Goal: Ask a question

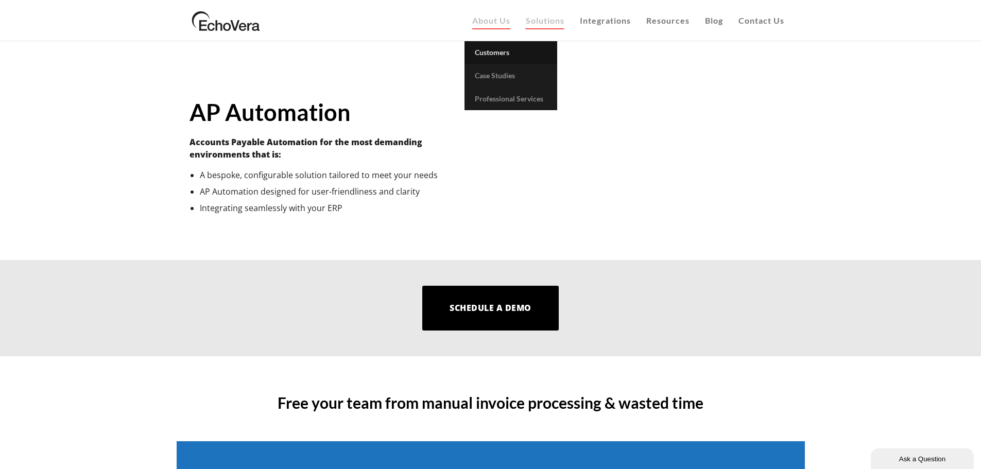
click at [489, 53] on span "Customers" at bounding box center [492, 52] width 35 height 9
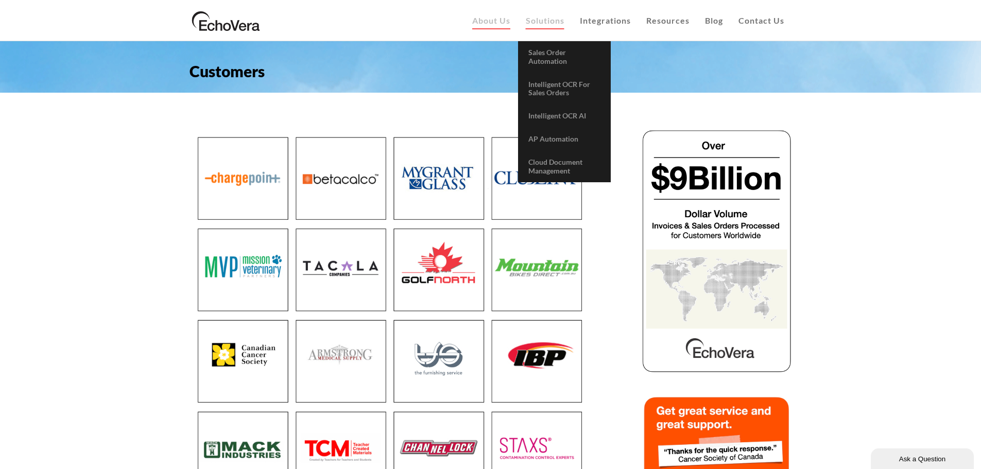
click at [546, 26] on link "Solutions" at bounding box center [545, 20] width 54 height 41
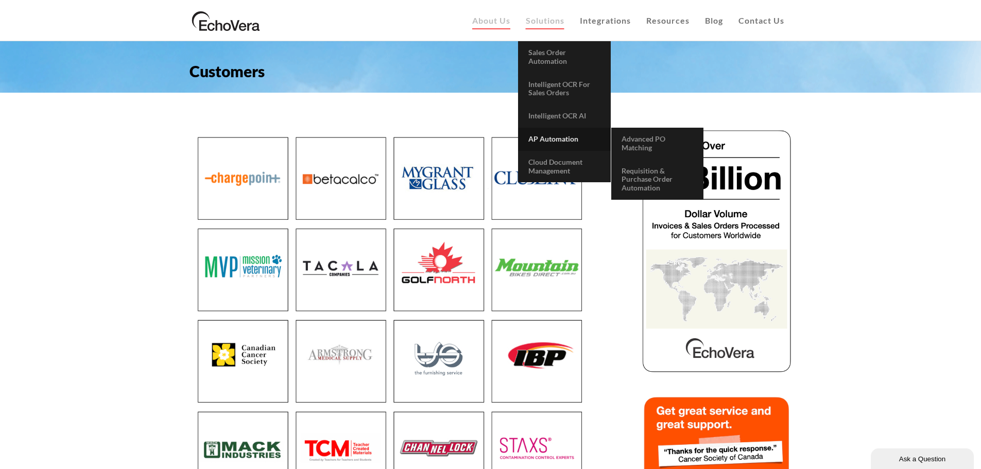
click at [558, 145] on link "AP Automation" at bounding box center [564, 139] width 93 height 23
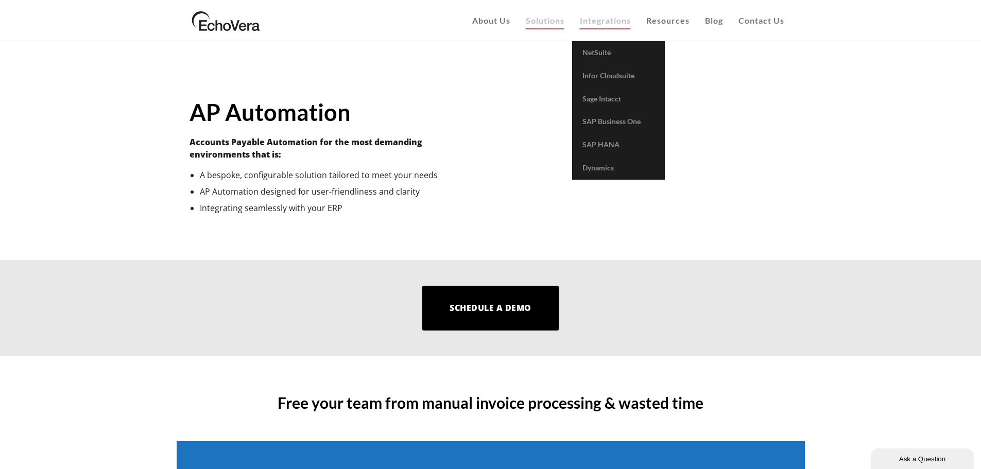
click at [595, 25] on link "Integrations" at bounding box center [605, 20] width 66 height 41
click at [602, 21] on span "Integrations" at bounding box center [605, 20] width 51 height 10
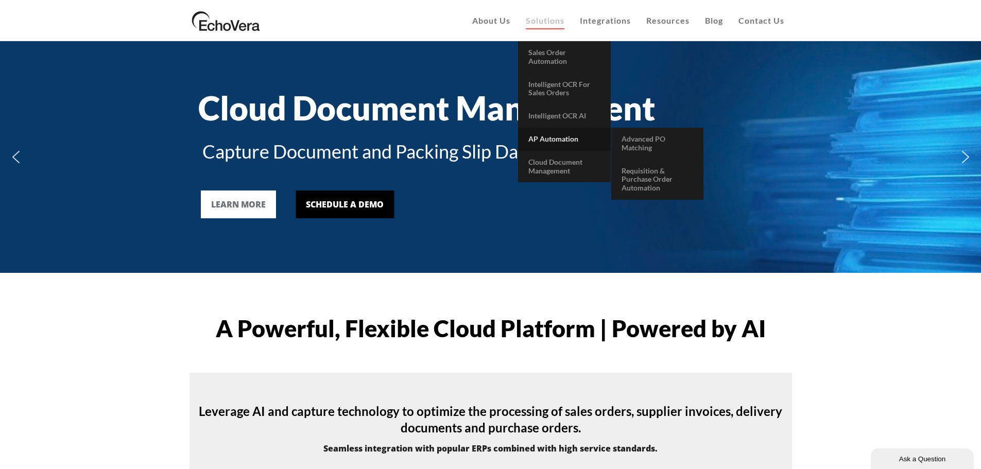
click at [555, 132] on link "AP Automation" at bounding box center [564, 139] width 93 height 23
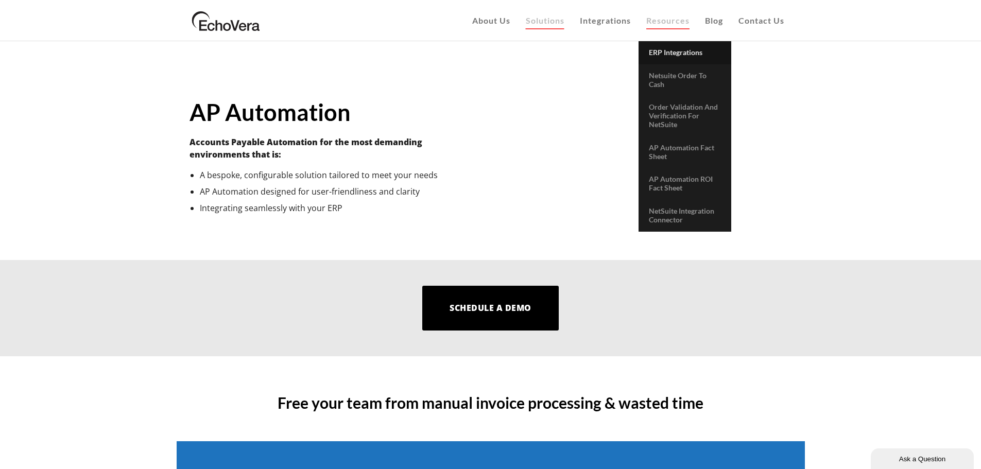
click at [676, 49] on span "ERP Integrations" at bounding box center [676, 52] width 54 height 9
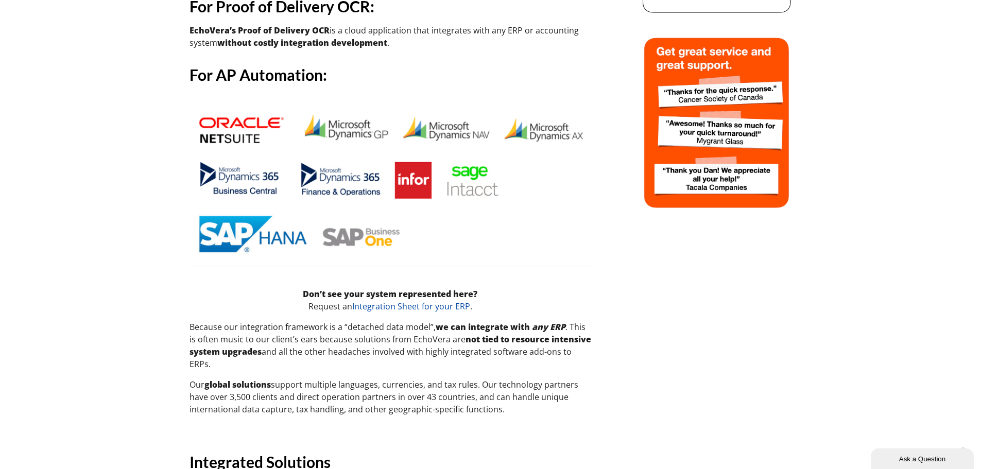
scroll to position [361, 0]
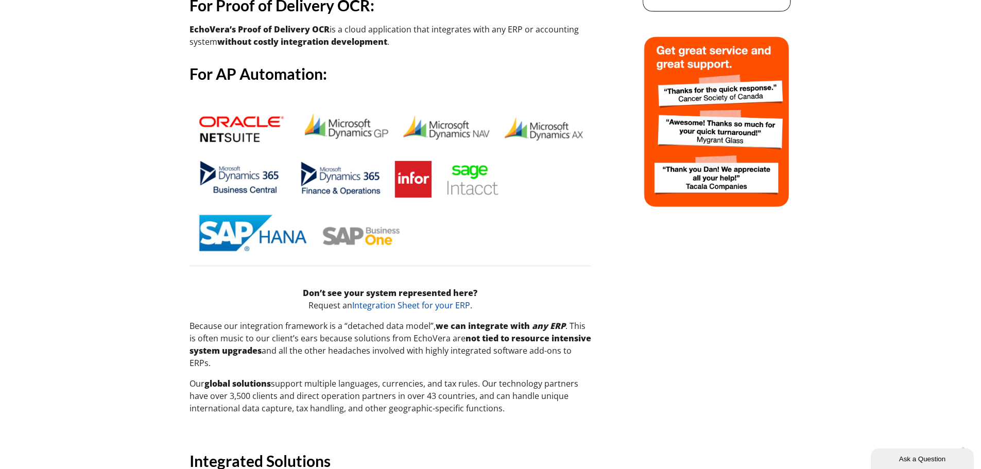
click at [408, 212] on img at bounding box center [391, 181] width 402 height 153
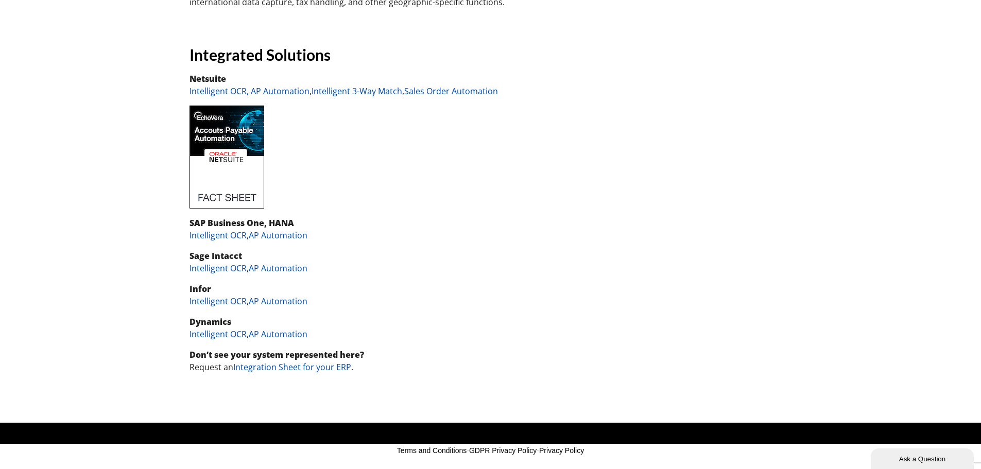
scroll to position [775, 0]
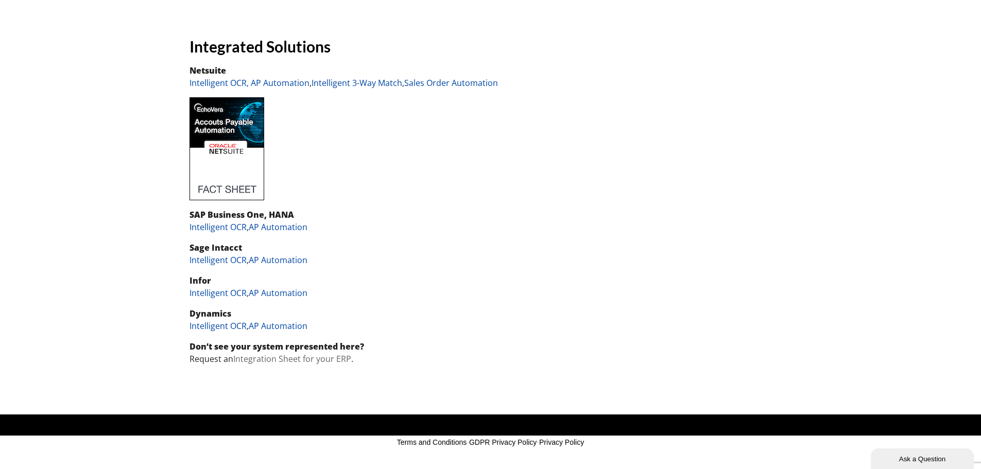
click at [309, 357] on link "Integration Sheet for your ERP" at bounding box center [292, 358] width 118 height 11
click at [206, 226] on link "Intelligent OCR" at bounding box center [218, 226] width 57 height 11
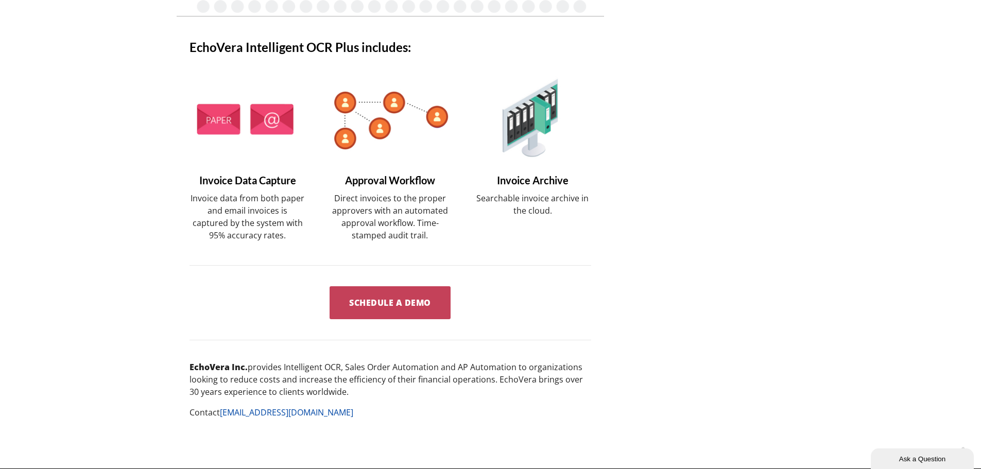
scroll to position [827, 0]
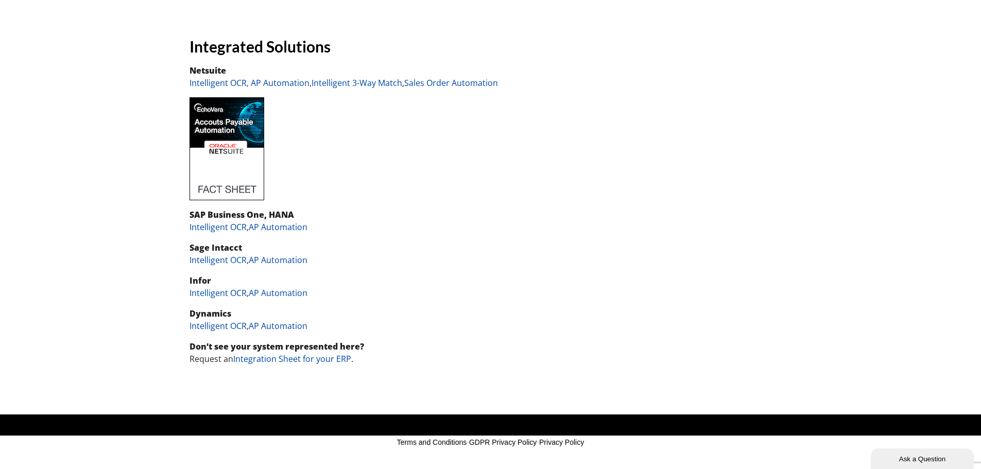
click at [220, 191] on img at bounding box center [227, 148] width 75 height 103
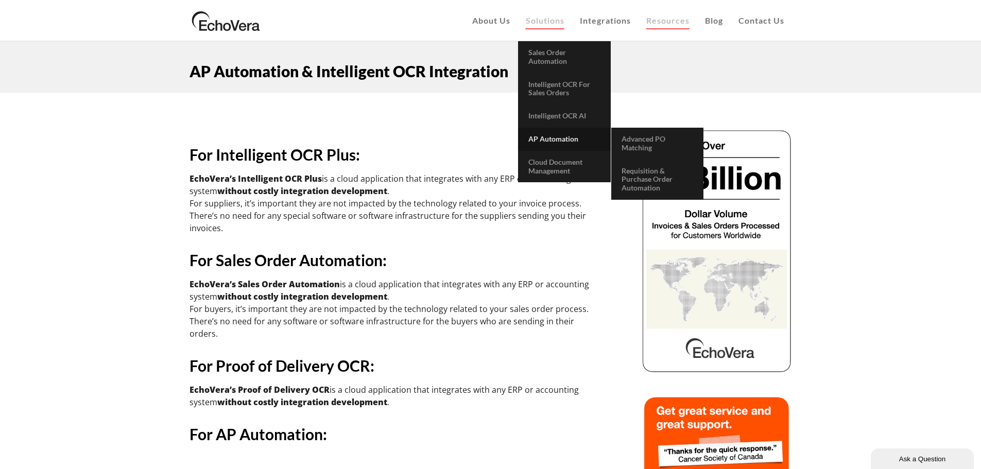
click at [559, 133] on link "AP Automation" at bounding box center [564, 139] width 93 height 23
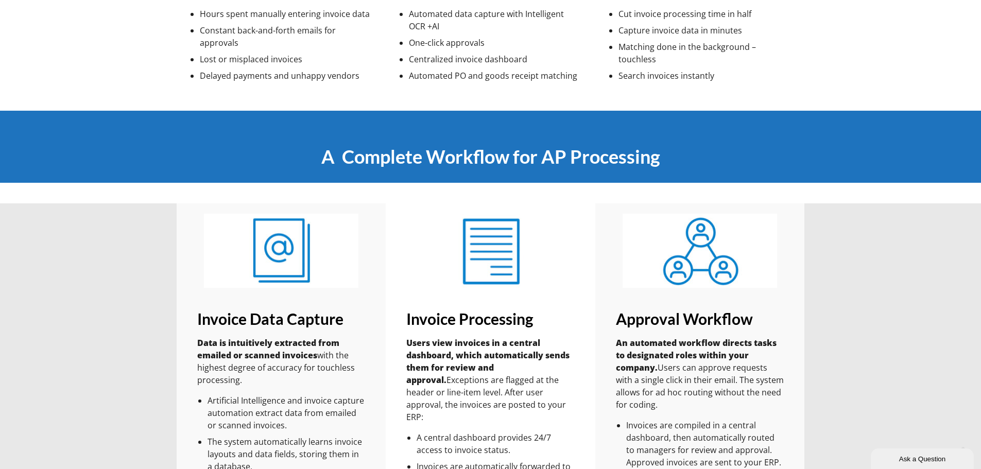
scroll to position [876, 0]
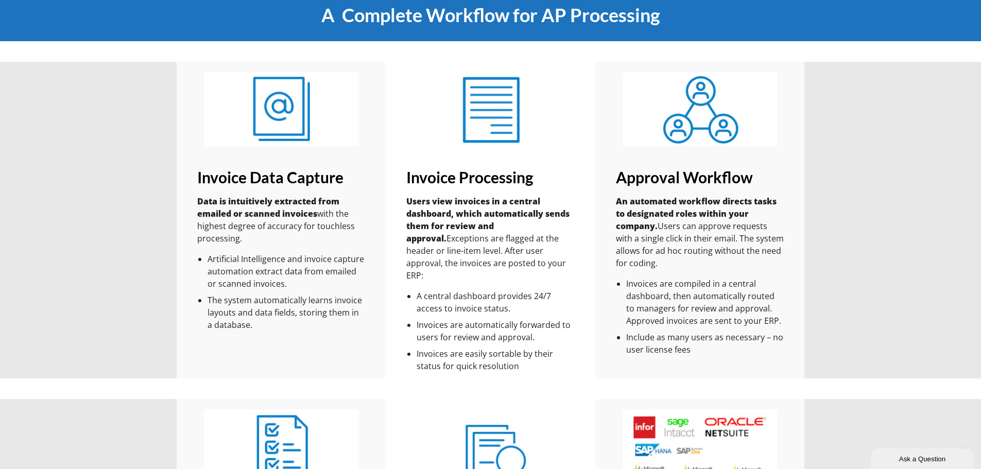
click at [899, 451] on button "Ask a Question" at bounding box center [922, 459] width 103 height 21
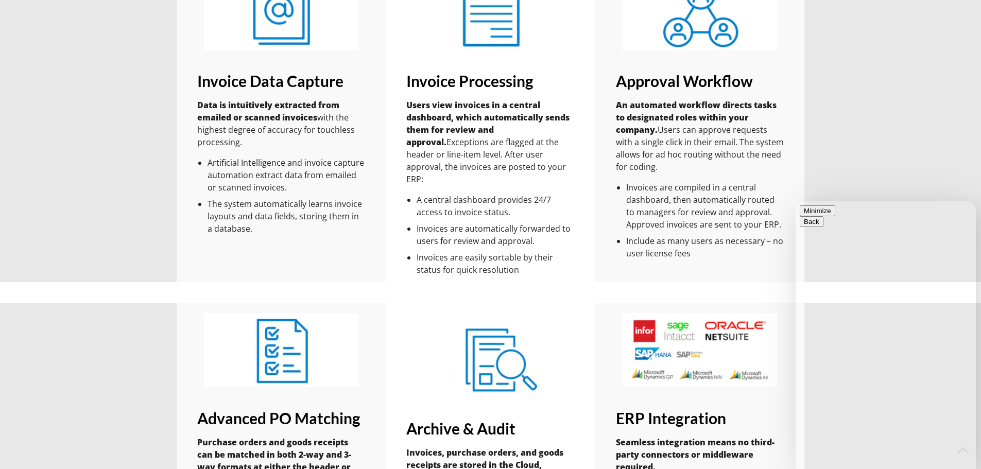
scroll to position [979, 0]
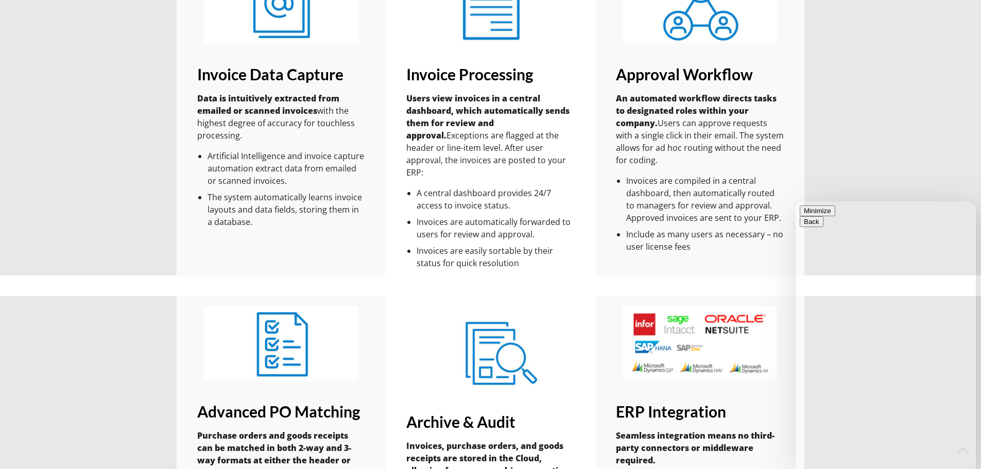
type input "Brayden Brown"
drag, startPoint x: 878, startPoint y: 284, endPoint x: 913, endPoint y: 282, distance: 35.1
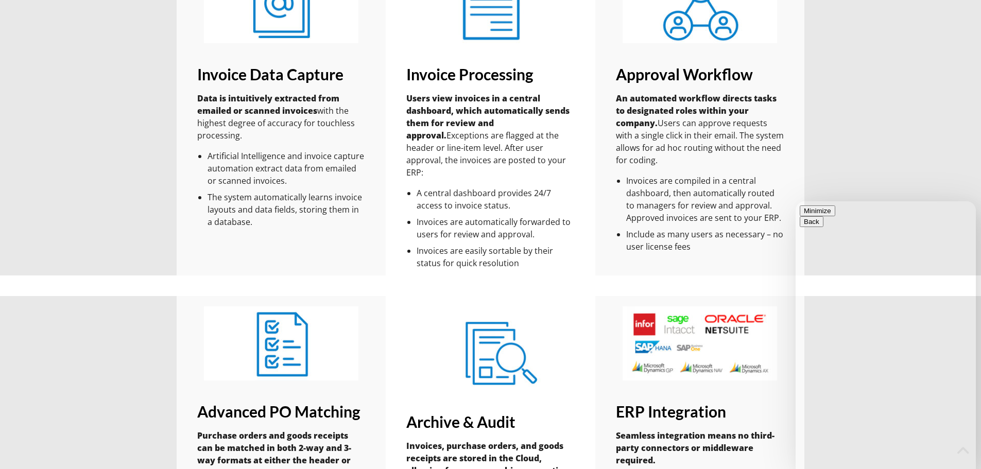
type input "brayden.brown@alstargroup.ca"
type textarea "Hi there, I'm curious"
click at [835, 216] on button "Minimize" at bounding box center [818, 211] width 36 height 11
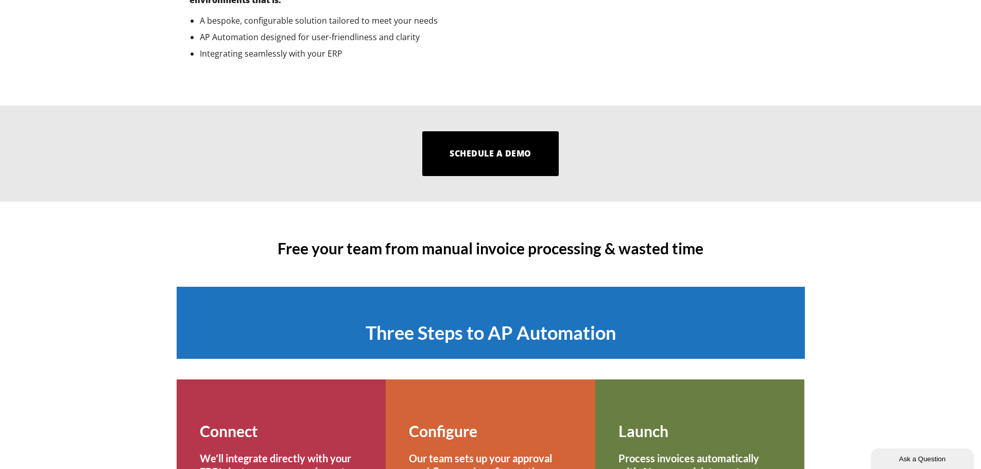
scroll to position [0, 0]
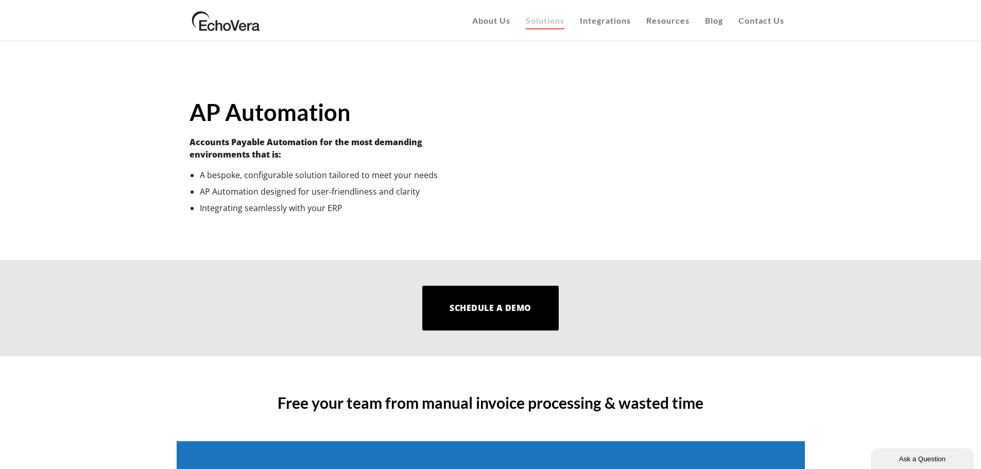
drag, startPoint x: 269, startPoint y: 24, endPoint x: 199, endPoint y: 25, distance: 70.0
click at [199, 25] on div "EchoVera About Us Customers Case Studies Infor Cloudsuite AP Automation Case St…" at bounding box center [491, 20] width 603 height 41
click at [379, 107] on h1 "AP Automation" at bounding box center [334, 112] width 288 height 24
